Goal: Find specific page/section: Find specific page/section

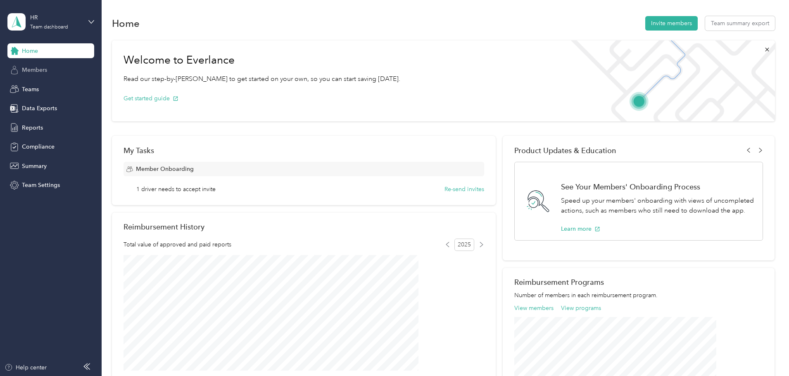
click at [40, 69] on span "Members" at bounding box center [34, 70] width 25 height 9
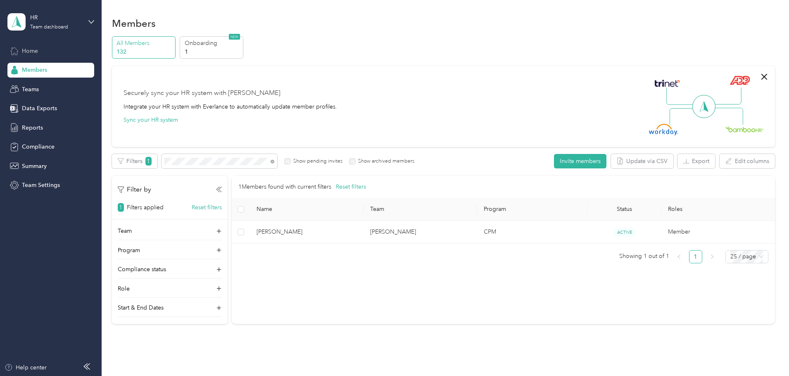
click at [27, 47] on span "Home" at bounding box center [30, 51] width 16 height 9
